Goal: Task Accomplishment & Management: Manage account settings

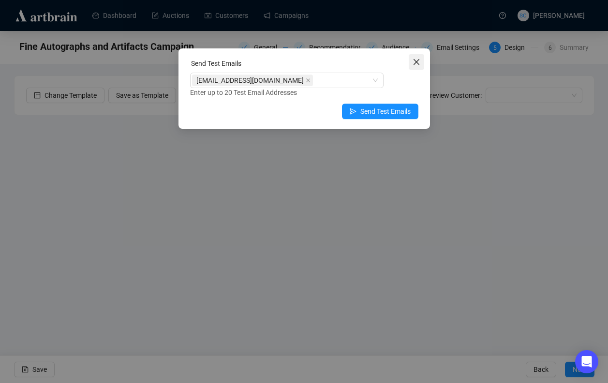
click at [411, 60] on span "Close" at bounding box center [416, 62] width 15 height 8
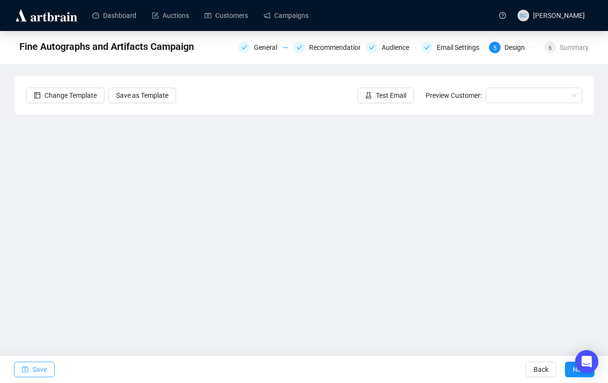
click at [42, 368] on span "Save" at bounding box center [39, 369] width 15 height 27
click at [386, 93] on span "Test Email" at bounding box center [391, 95] width 30 height 11
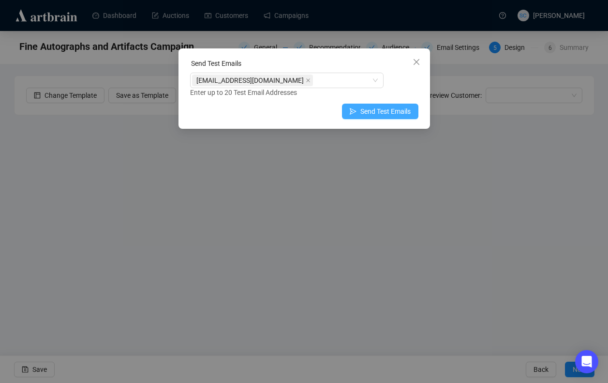
click at [387, 112] on span "Send Test Emails" at bounding box center [386, 111] width 50 height 11
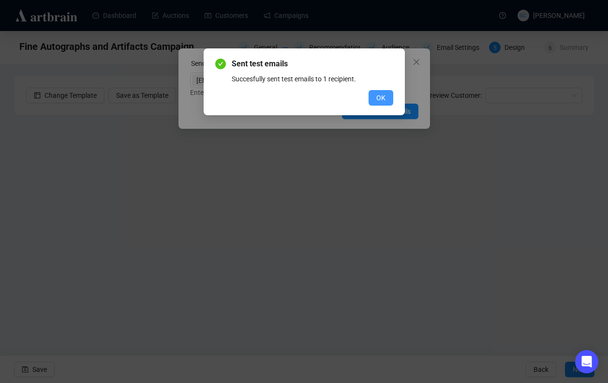
drag, startPoint x: 382, startPoint y: 99, endPoint x: 375, endPoint y: 95, distance: 8.2
click at [382, 99] on span "OK" at bounding box center [381, 97] width 9 height 11
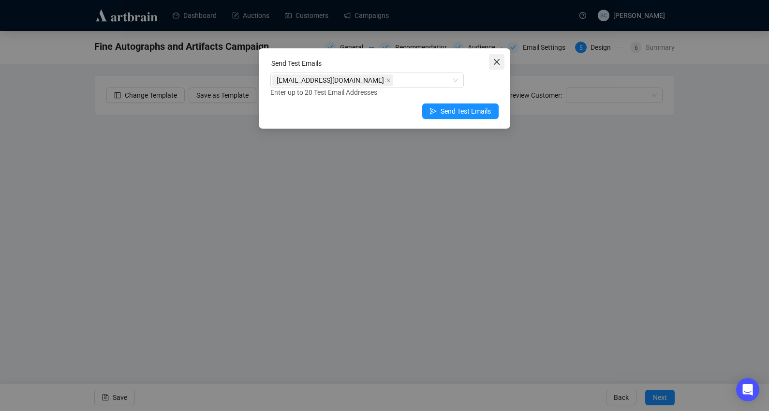
click at [492, 63] on span "Close" at bounding box center [496, 62] width 15 height 8
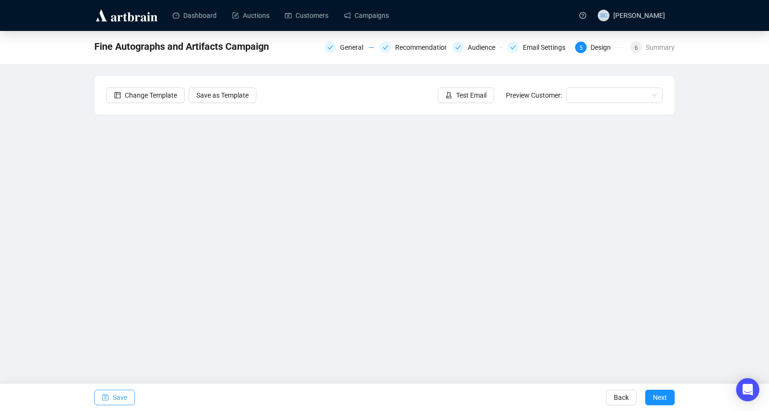
click at [113, 382] on span "Save" at bounding box center [120, 397] width 15 height 27
click at [608, 50] on div "Summary" at bounding box center [660, 48] width 29 height 12
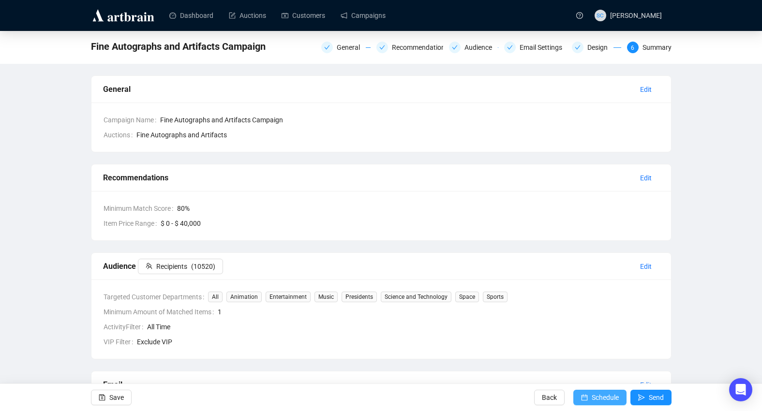
click at [603, 382] on span "Schedule" at bounding box center [605, 397] width 27 height 27
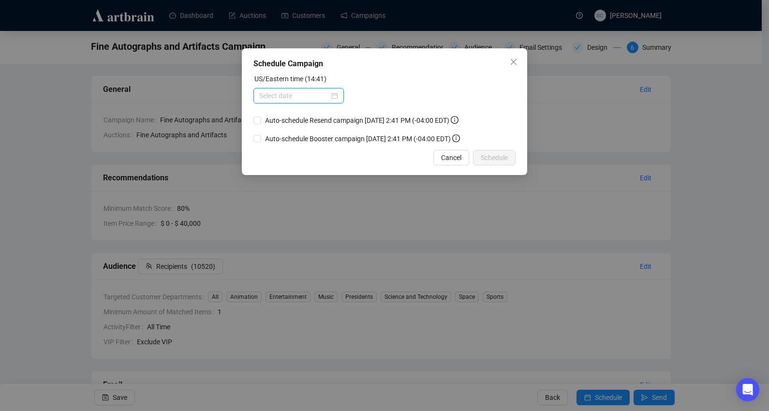
click at [285, 95] on input at bounding box center [294, 95] width 70 height 11
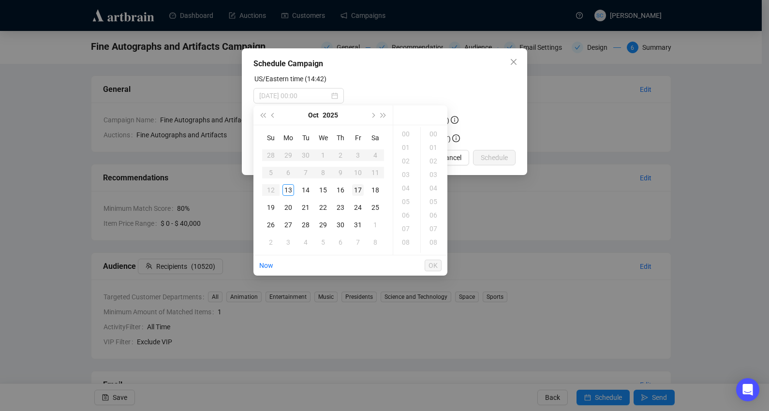
click at [358, 190] on div "17" at bounding box center [358, 190] width 12 height 12
click at [402, 240] on div "14" at bounding box center [406, 243] width 23 height 14
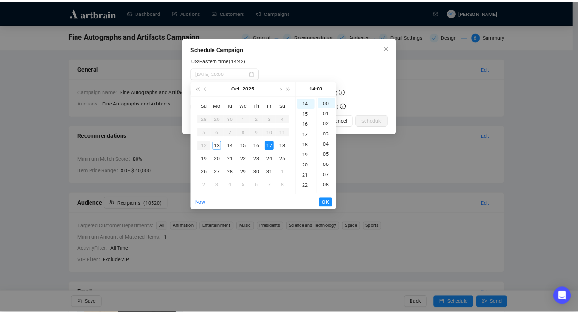
scroll to position [190, 0]
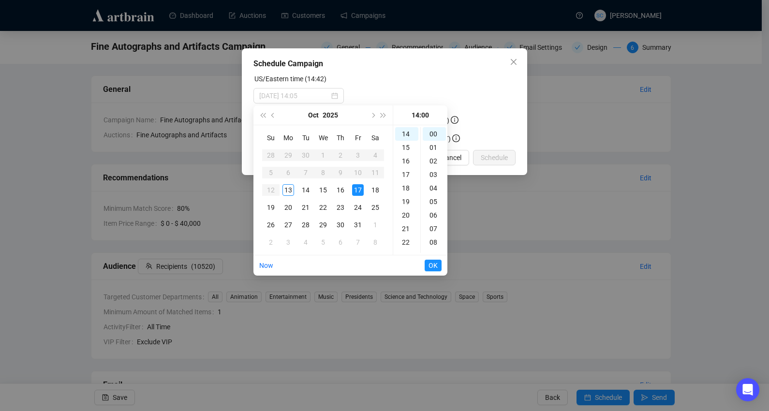
type input "[DATE] 14:00"
click at [435, 265] on span "OK" at bounding box center [433, 265] width 9 height 18
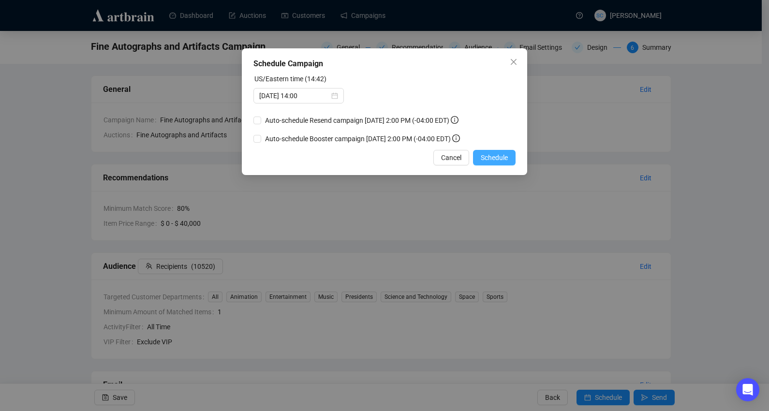
click at [503, 157] on span "Schedule" at bounding box center [494, 157] width 27 height 11
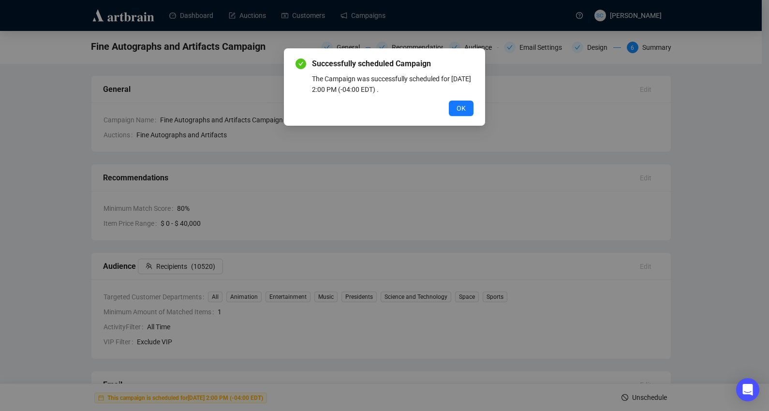
click at [465, 116] on div "Successfully scheduled Campaign The Campaign was successfully scheduled for [DA…" at bounding box center [384, 86] width 201 height 77
click at [468, 107] on button "OK" at bounding box center [461, 108] width 25 height 15
